Goal: Transaction & Acquisition: Purchase product/service

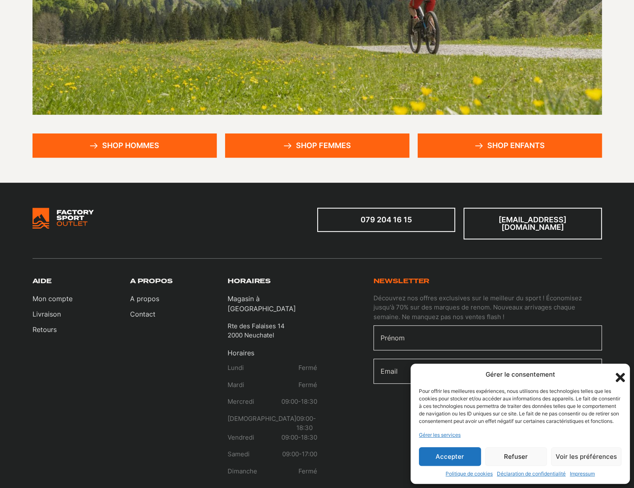
scroll to position [208, 0]
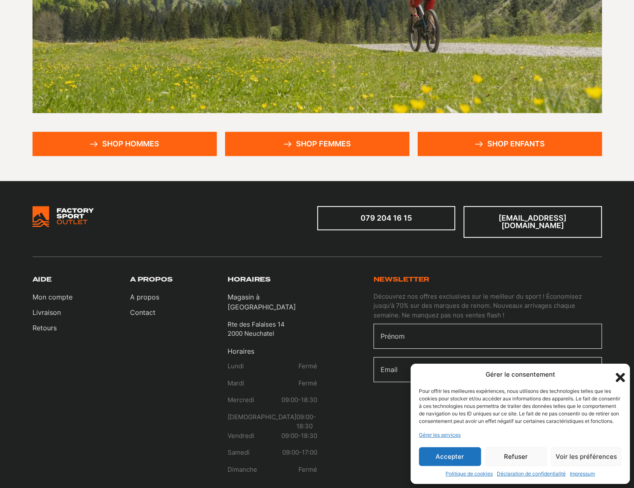
click at [118, 141] on link "Shop hommes" at bounding box center [125, 144] width 184 height 24
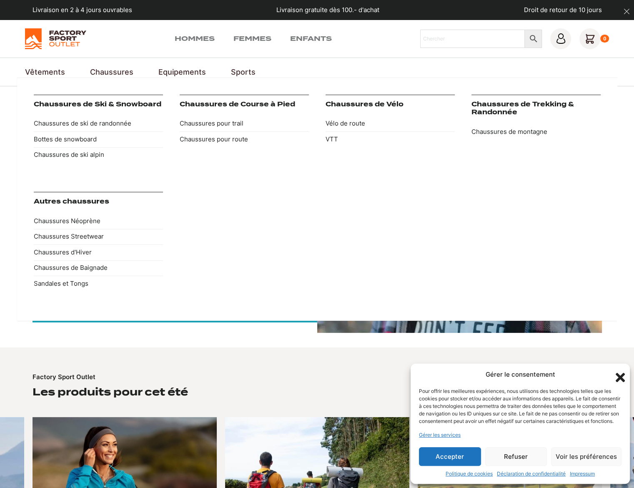
click at [109, 70] on link "Chaussures" at bounding box center [111, 71] width 43 height 11
drag, startPoint x: 113, startPoint y: 115, endPoint x: 113, endPoint y: 121, distance: 5.9
click at [113, 116] on link "Chaussures de ski de randonnée" at bounding box center [98, 124] width 129 height 16
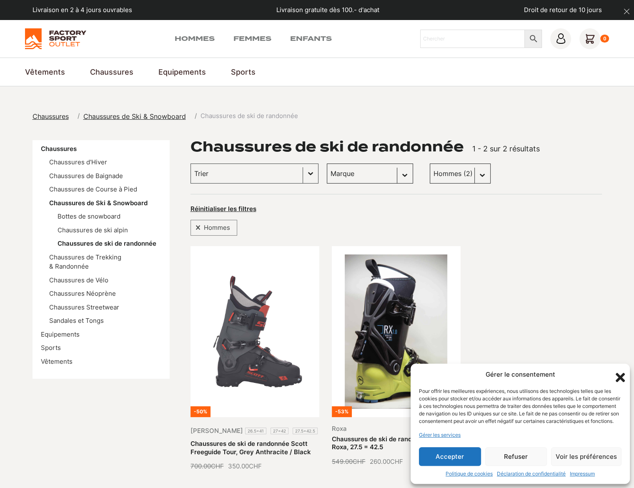
click at [55, 112] on span "Chaussures" at bounding box center [51, 116] width 36 height 8
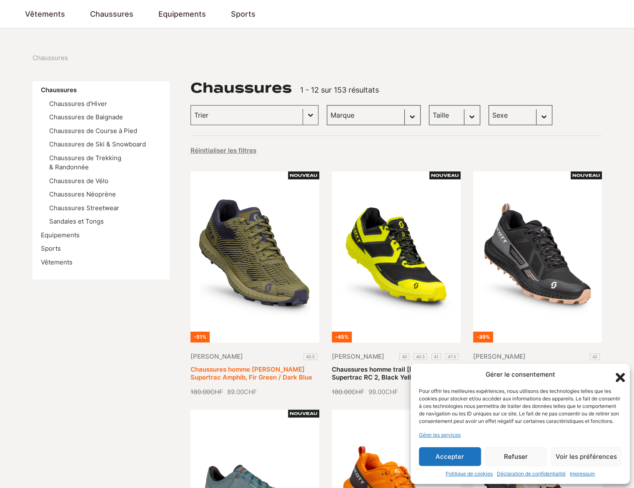
scroll to position [42, 0]
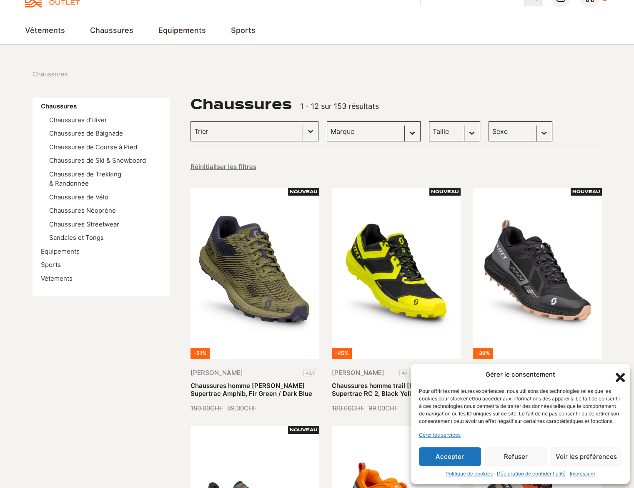
click at [500, 454] on button "Refuser" at bounding box center [516, 456] width 62 height 19
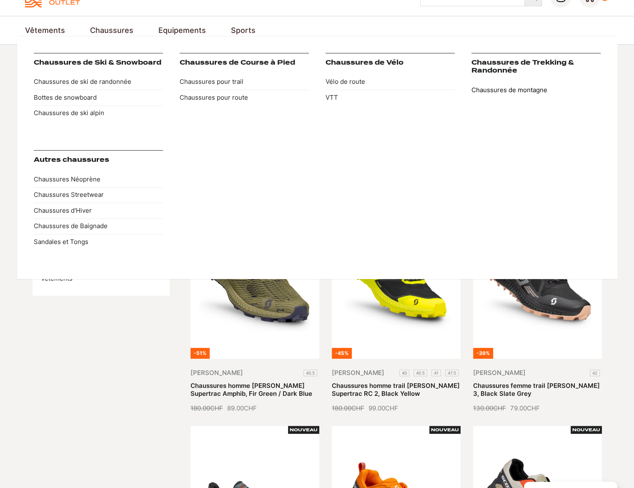
click at [504, 89] on link "Chaussures de montagne" at bounding box center [535, 90] width 129 height 16
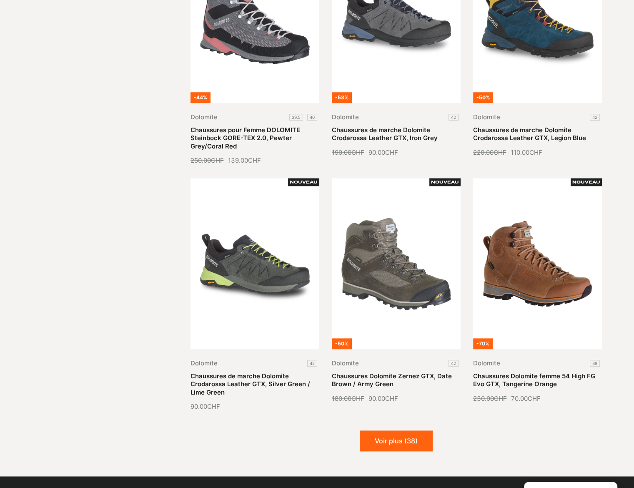
scroll to position [917, 0]
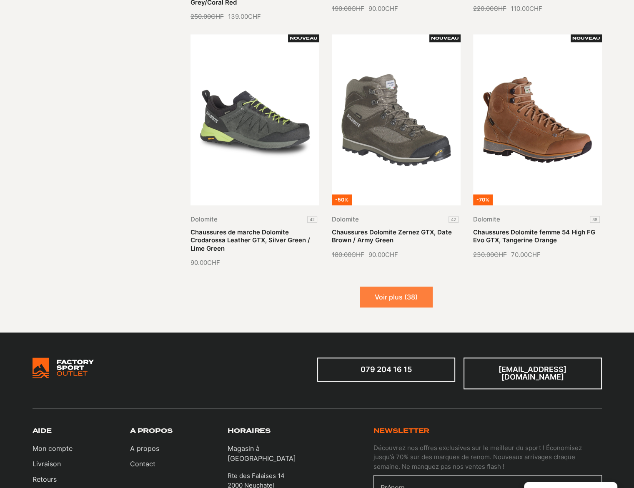
click at [398, 298] on button "Voir plus (38)" at bounding box center [396, 296] width 73 height 21
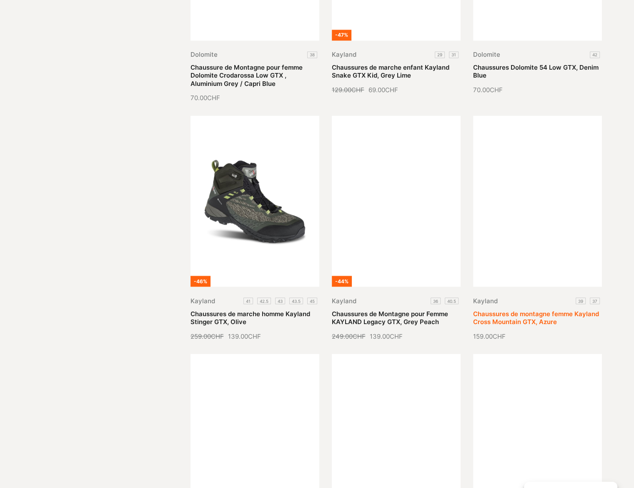
scroll to position [1334, 0]
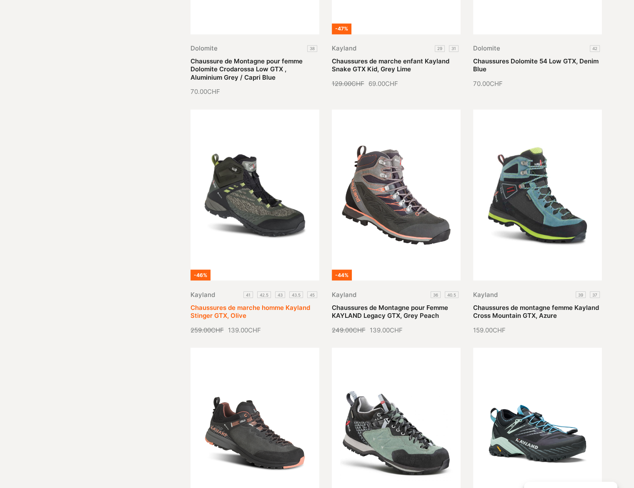
click at [277, 303] on link "Chaussures de marche homme Kayland Stinger GTX, Olive" at bounding box center [250, 311] width 120 height 16
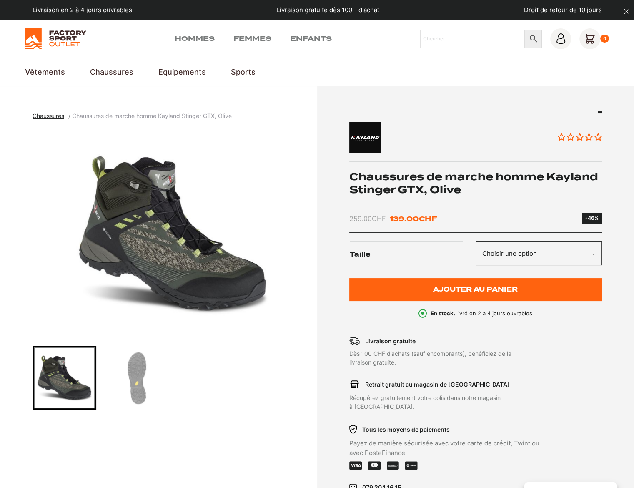
click at [592, 253] on select "Choisir une option 41 42.5 43 43.5 45" at bounding box center [539, 253] width 126 height 24
click at [476, 241] on select "Choisir une option 41 42.5 43 43.5 45" at bounding box center [539, 253] width 126 height 24
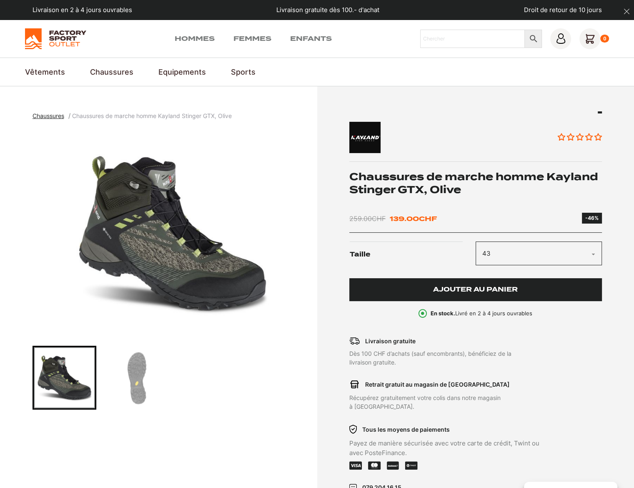
select select "43"
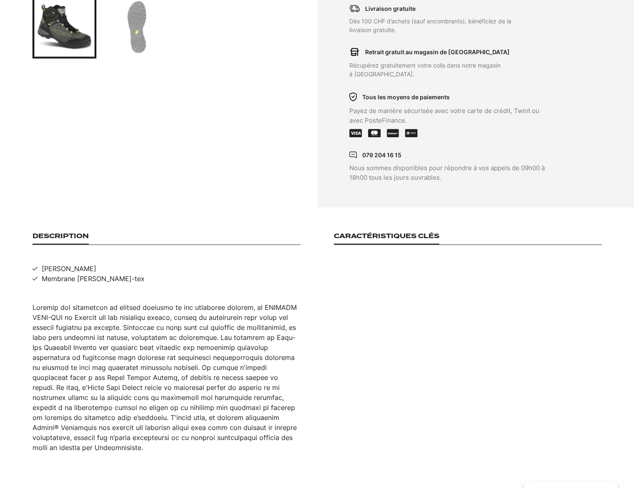
scroll to position [417, 0]
